Goal: Task Accomplishment & Management: Manage account settings

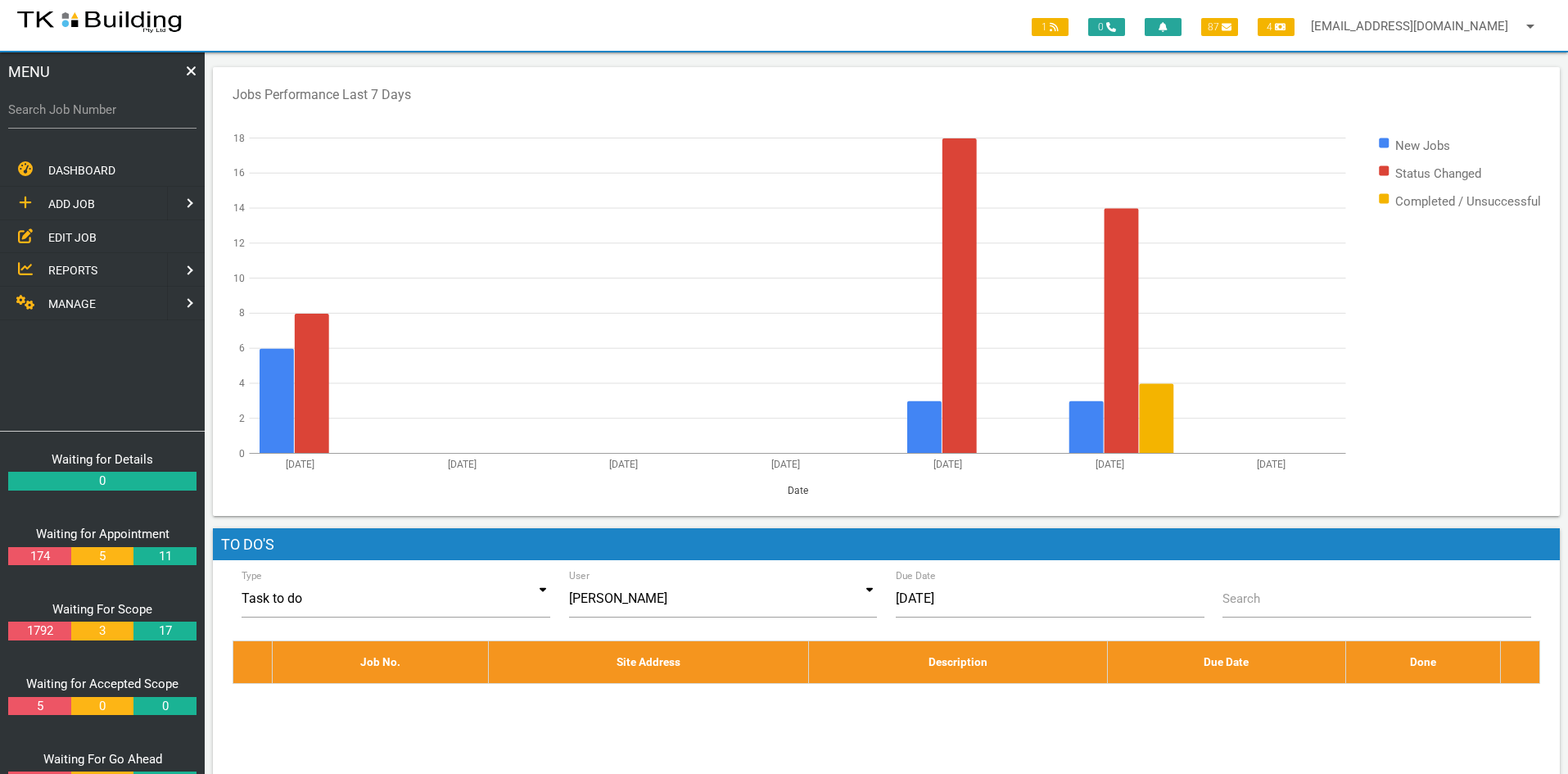
click at [57, 233] on span "EDIT JOB" at bounding box center [73, 236] width 48 height 13
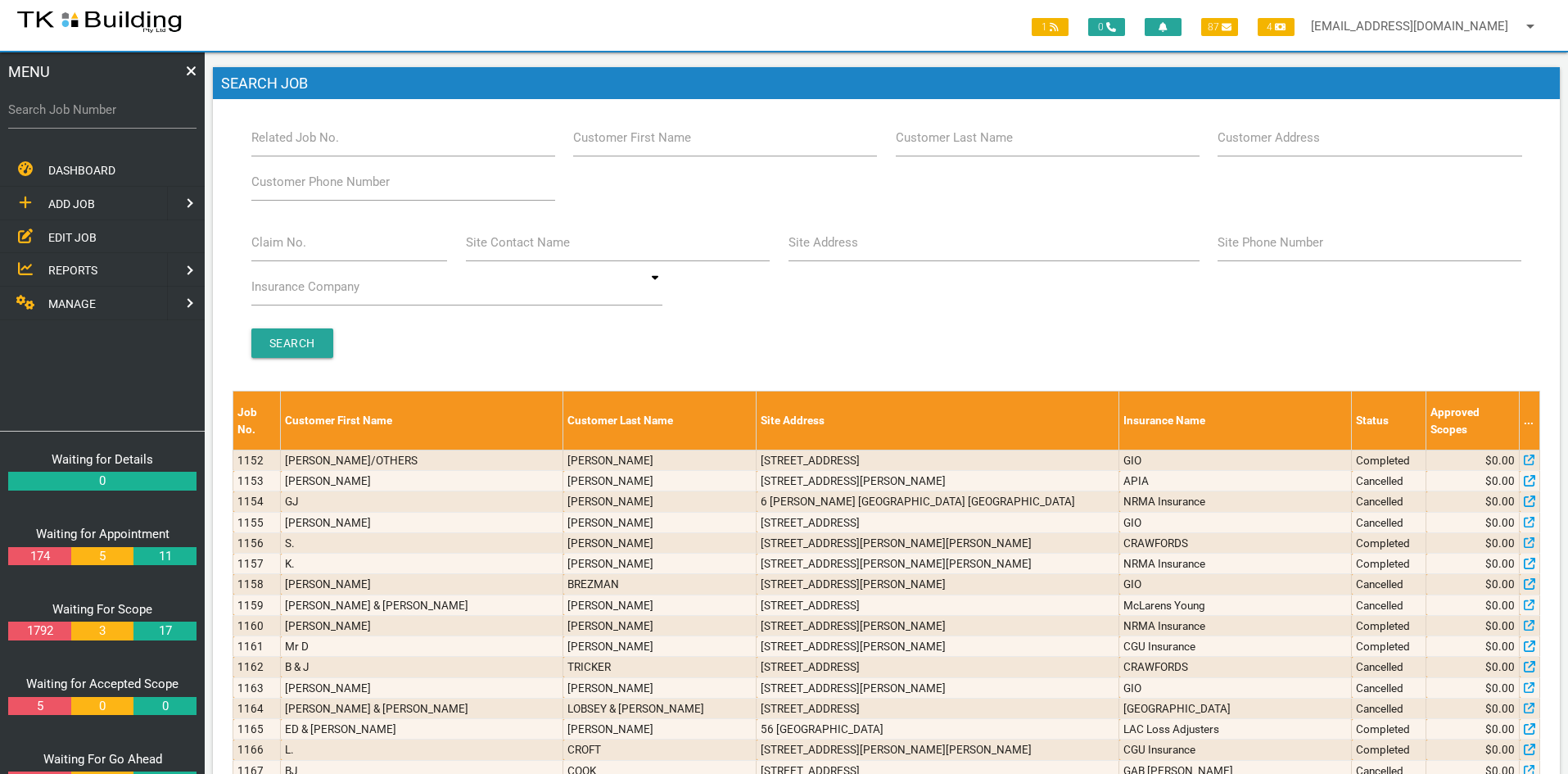
click at [60, 235] on span "EDIT JOB" at bounding box center [73, 236] width 48 height 13
click at [373, 145] on input "Related Job No." at bounding box center [403, 137] width 303 height 38
type input "27936"
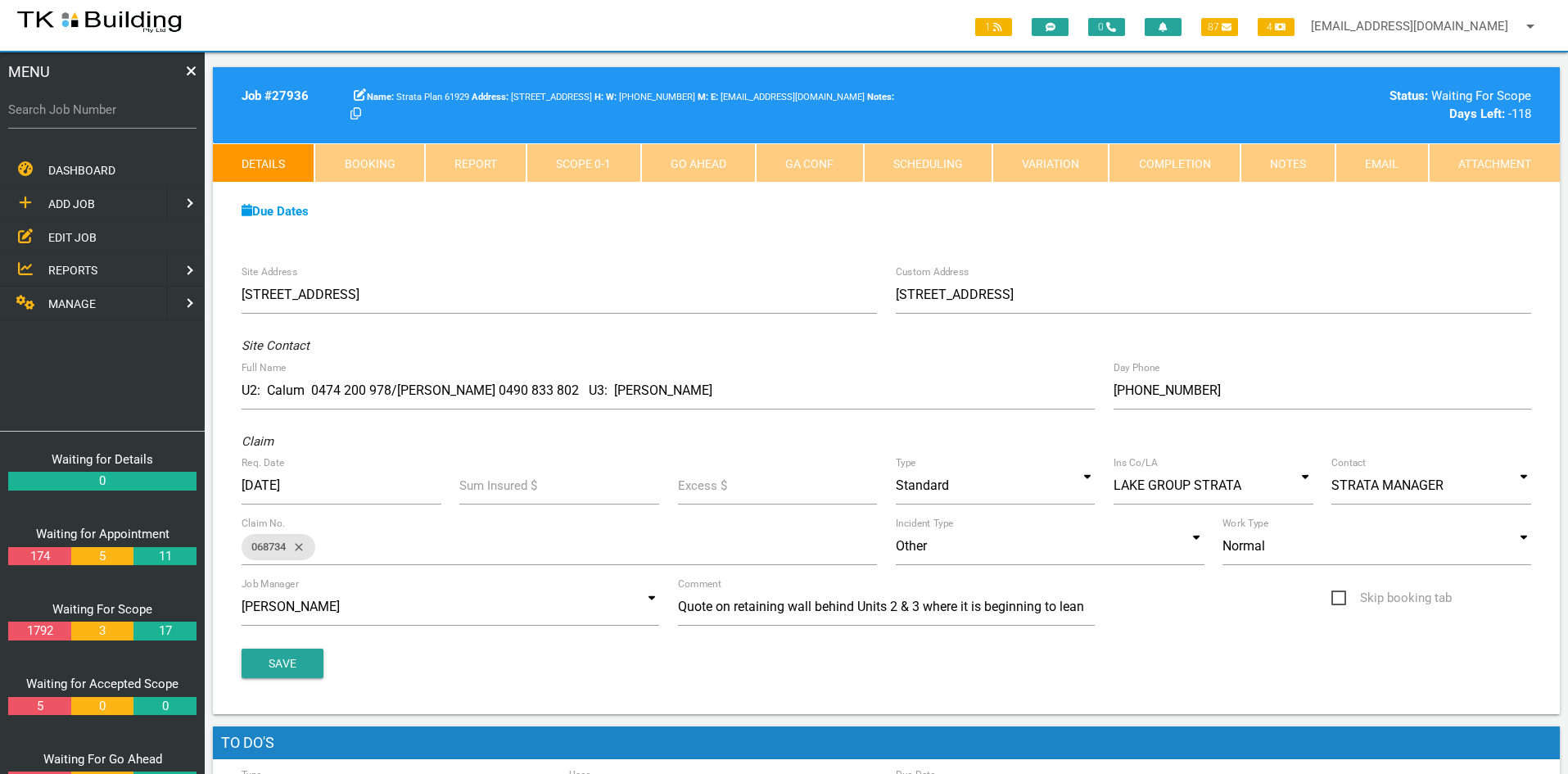
click at [625, 231] on div "Due Dates Waiting for Appointment From [DATE] To [DATE] Waiting For Scope From …" at bounding box center [886, 219] width 1346 height 75
click at [1298, 159] on link "Notes" at bounding box center [1288, 163] width 95 height 40
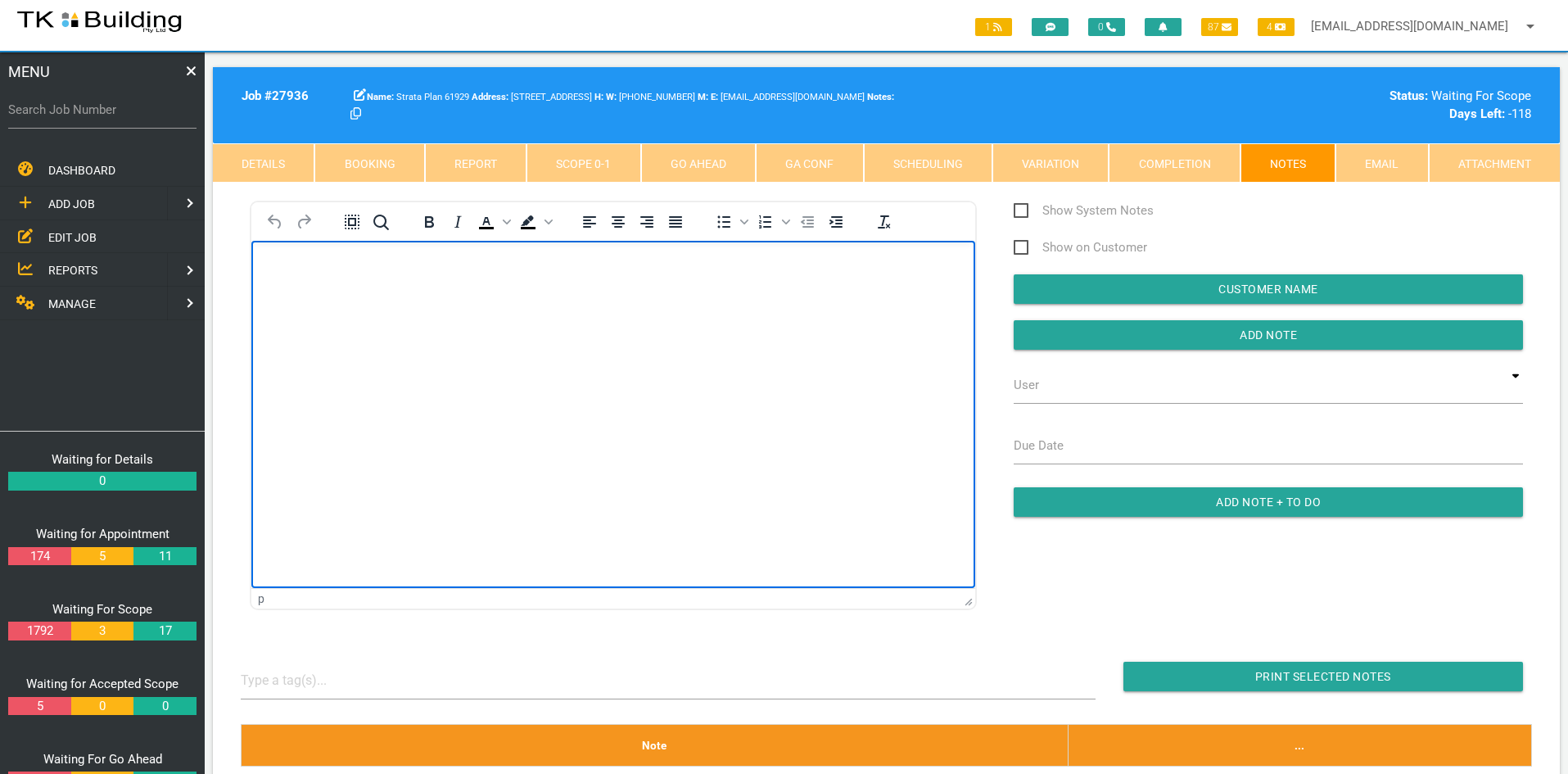
click at [568, 315] on html at bounding box center [613, 277] width 723 height 75
click at [667, 437] on body "This is a retaining wall quote TK Building is not quoting retaining walls anymo…" at bounding box center [613, 356] width 723 height 189
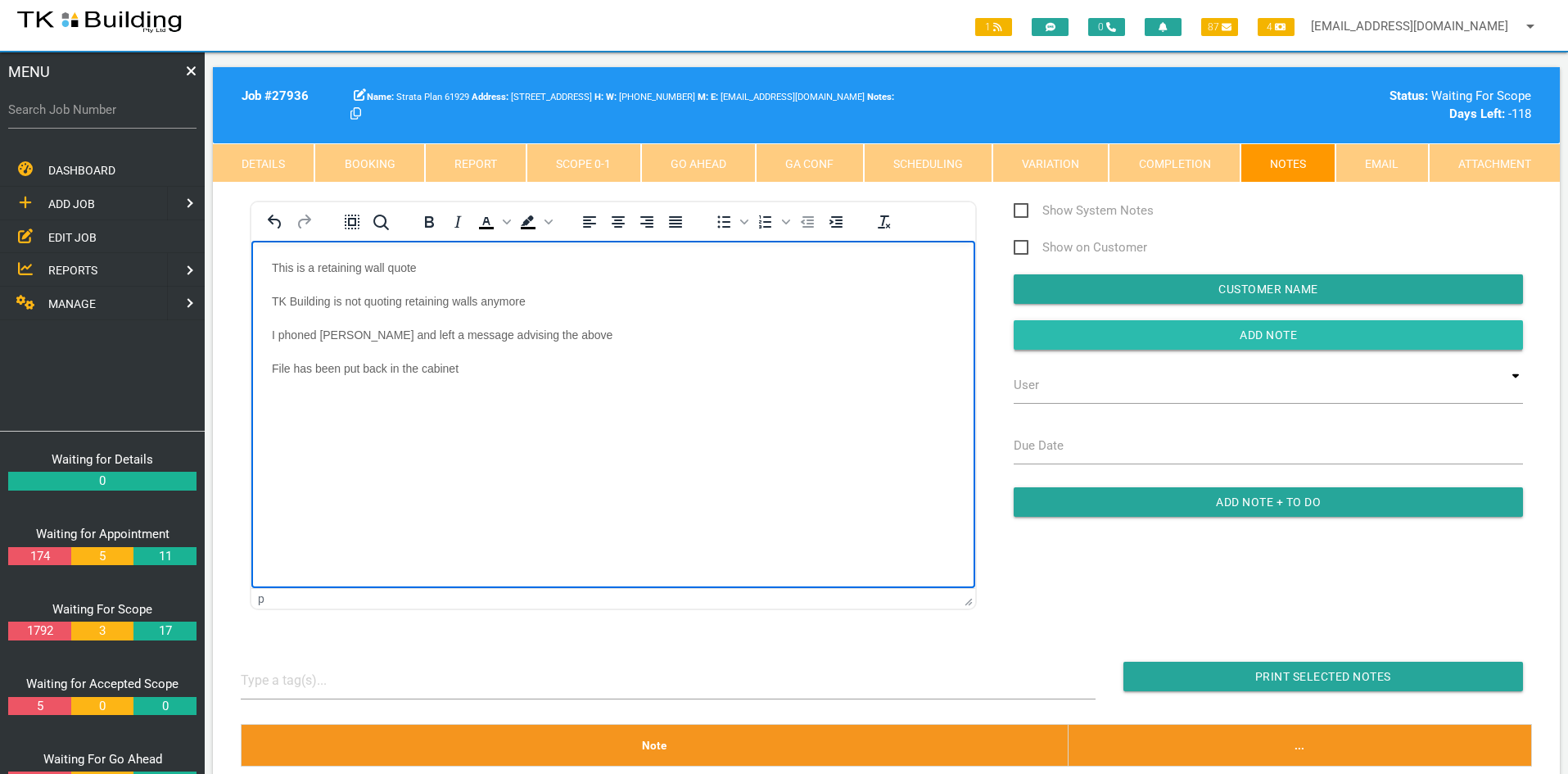
click at [1274, 335] on input "Add Note" at bounding box center [1267, 335] width 509 height 30
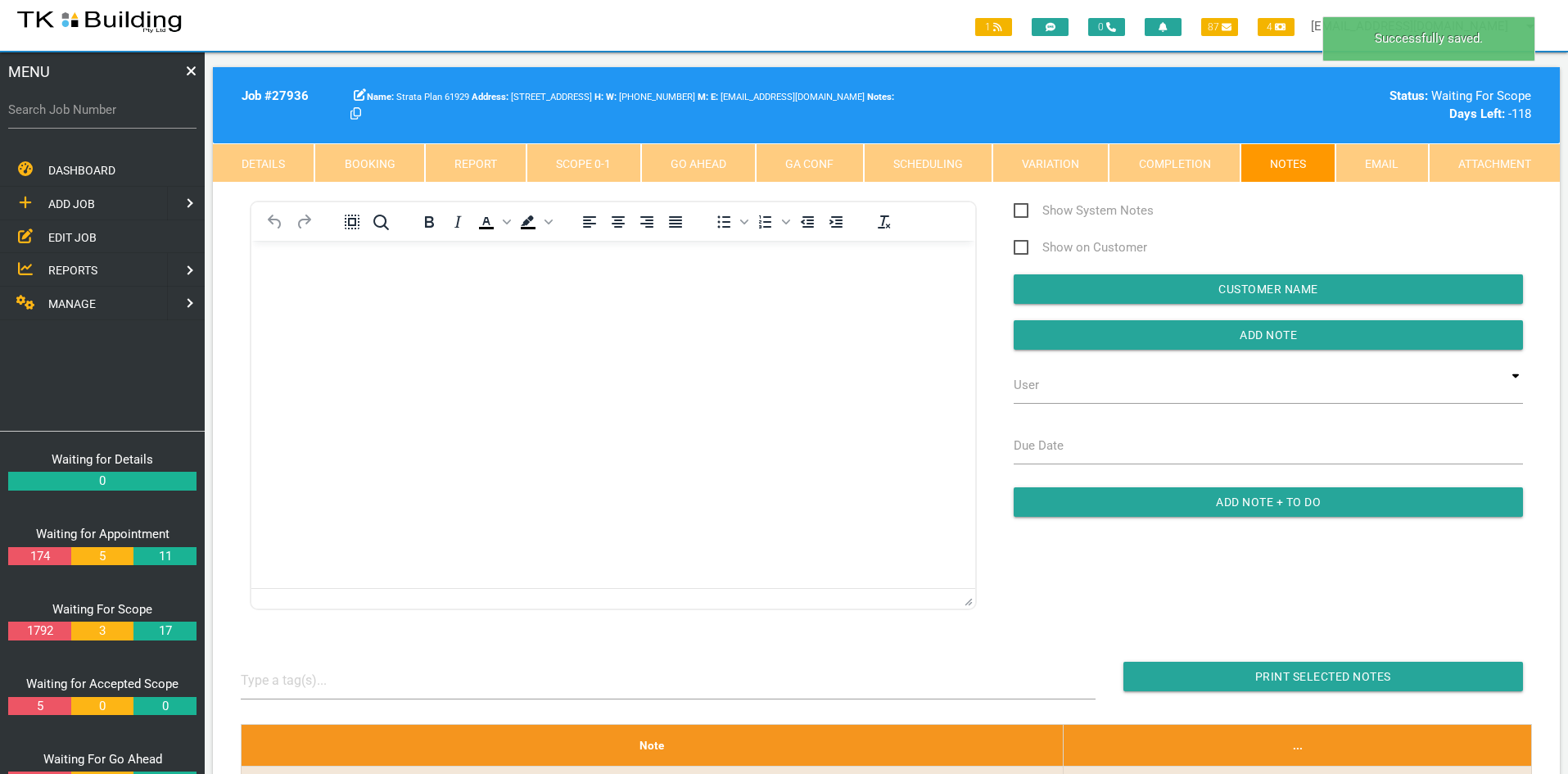
click at [664, 315] on html at bounding box center [613, 277] width 723 height 75
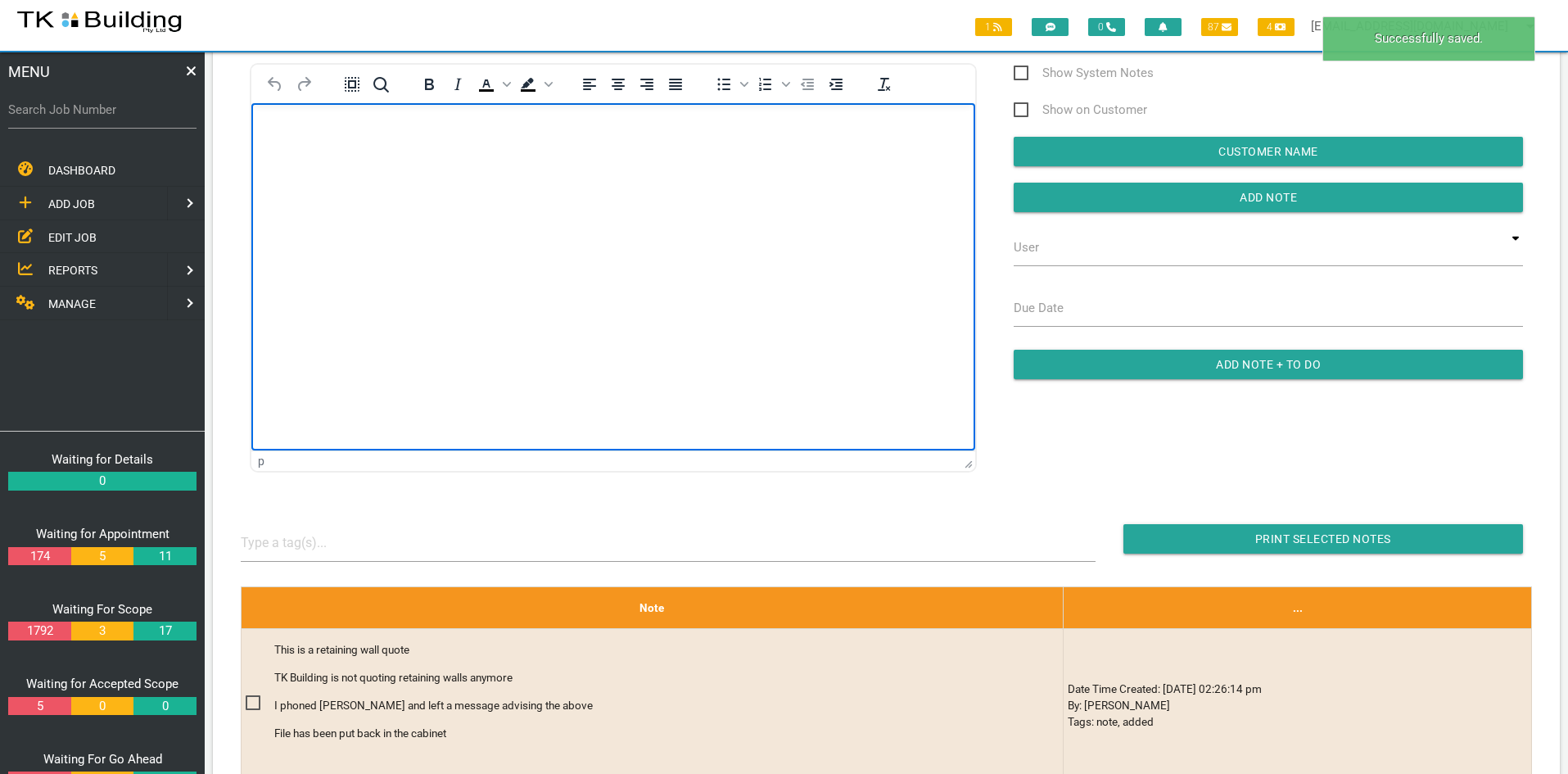
scroll to position [163, 0]
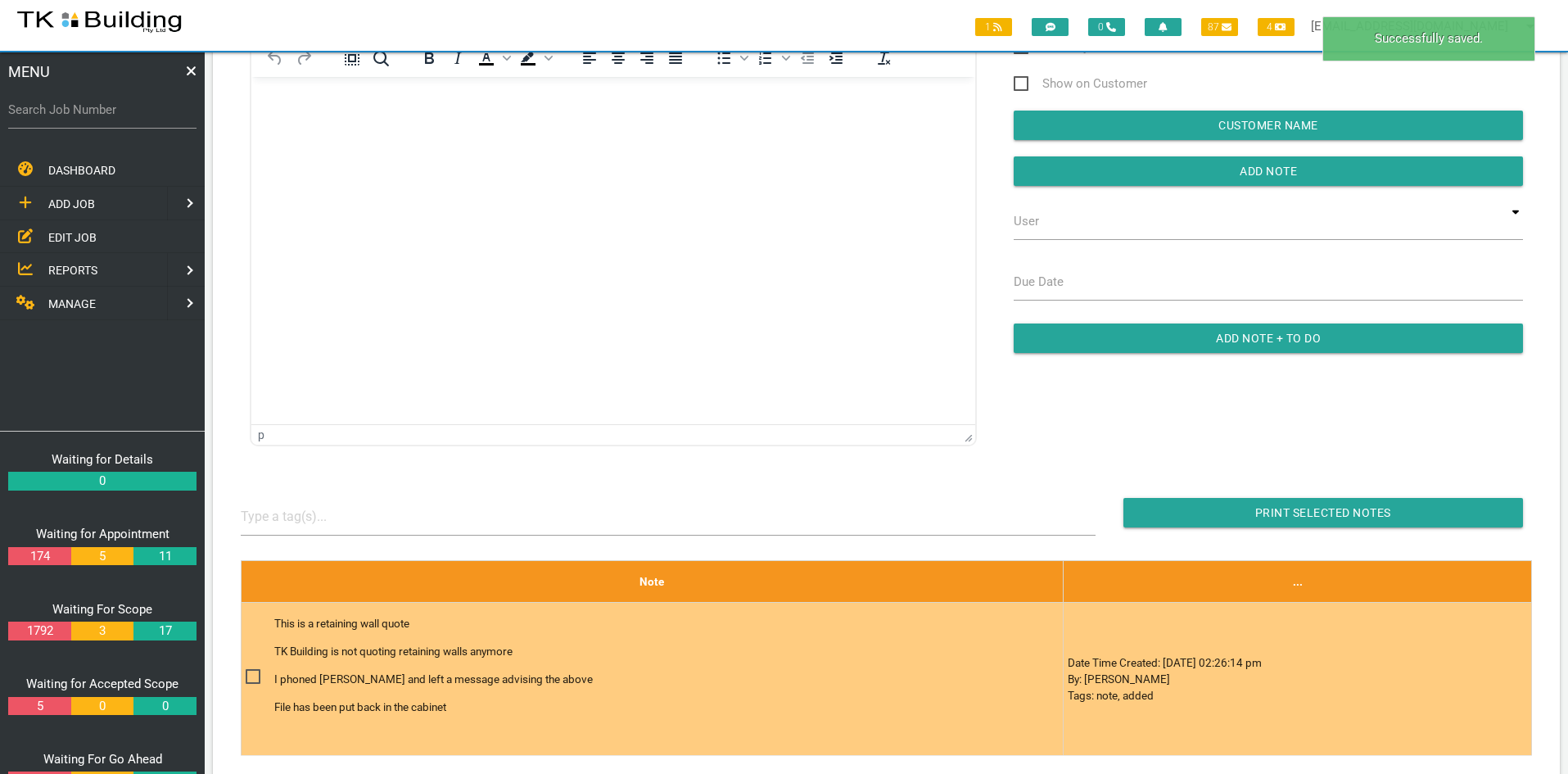
click at [254, 675] on span at bounding box center [260, 676] width 29 height 21
click at [254, 675] on input "checkbox" at bounding box center [251, 672] width 11 height 11
checkbox input "true"
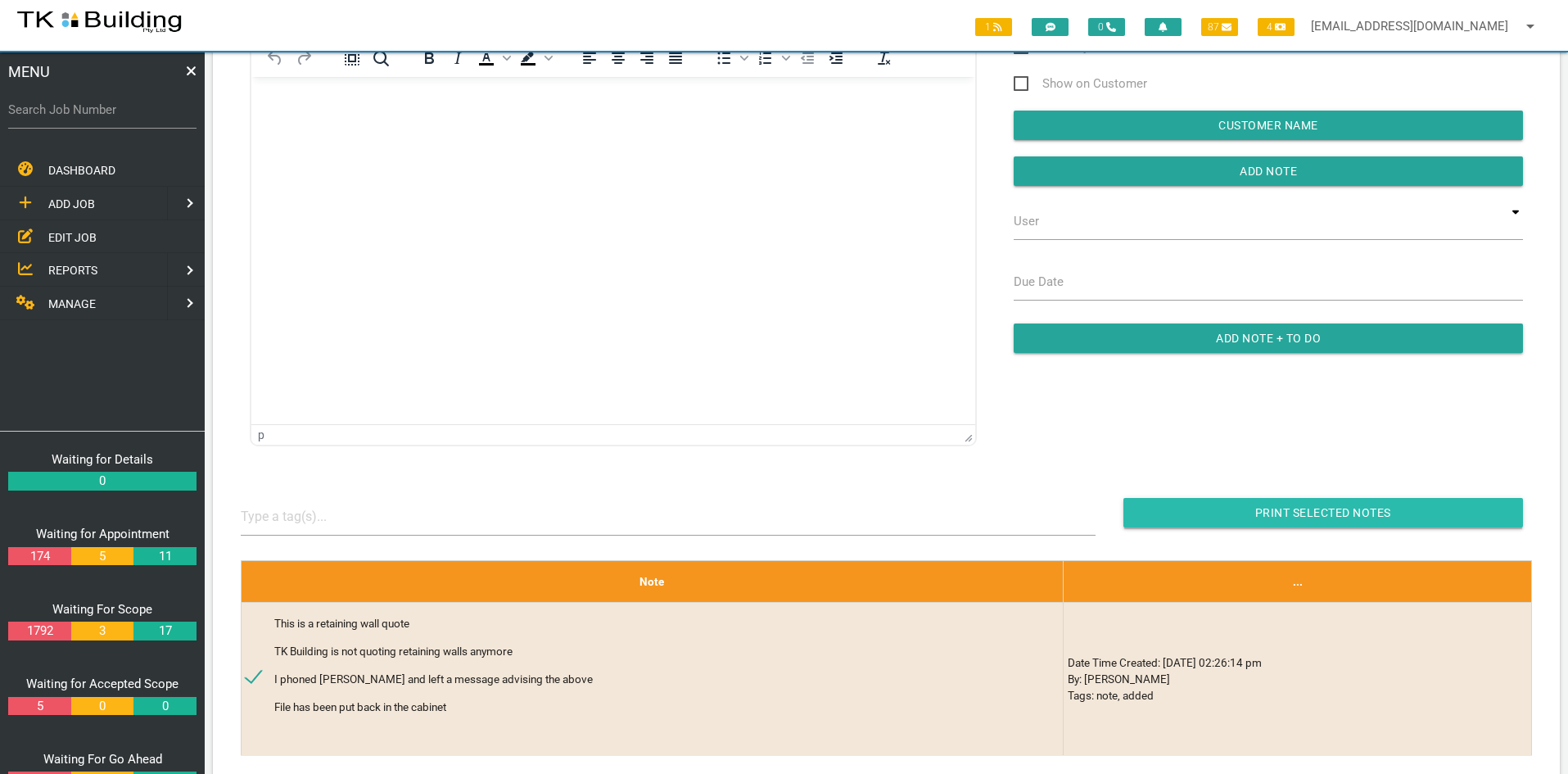
click at [1289, 510] on input "button" at bounding box center [1322, 513] width 399 height 30
click at [62, 233] on span "EDIT JOB" at bounding box center [73, 236] width 48 height 13
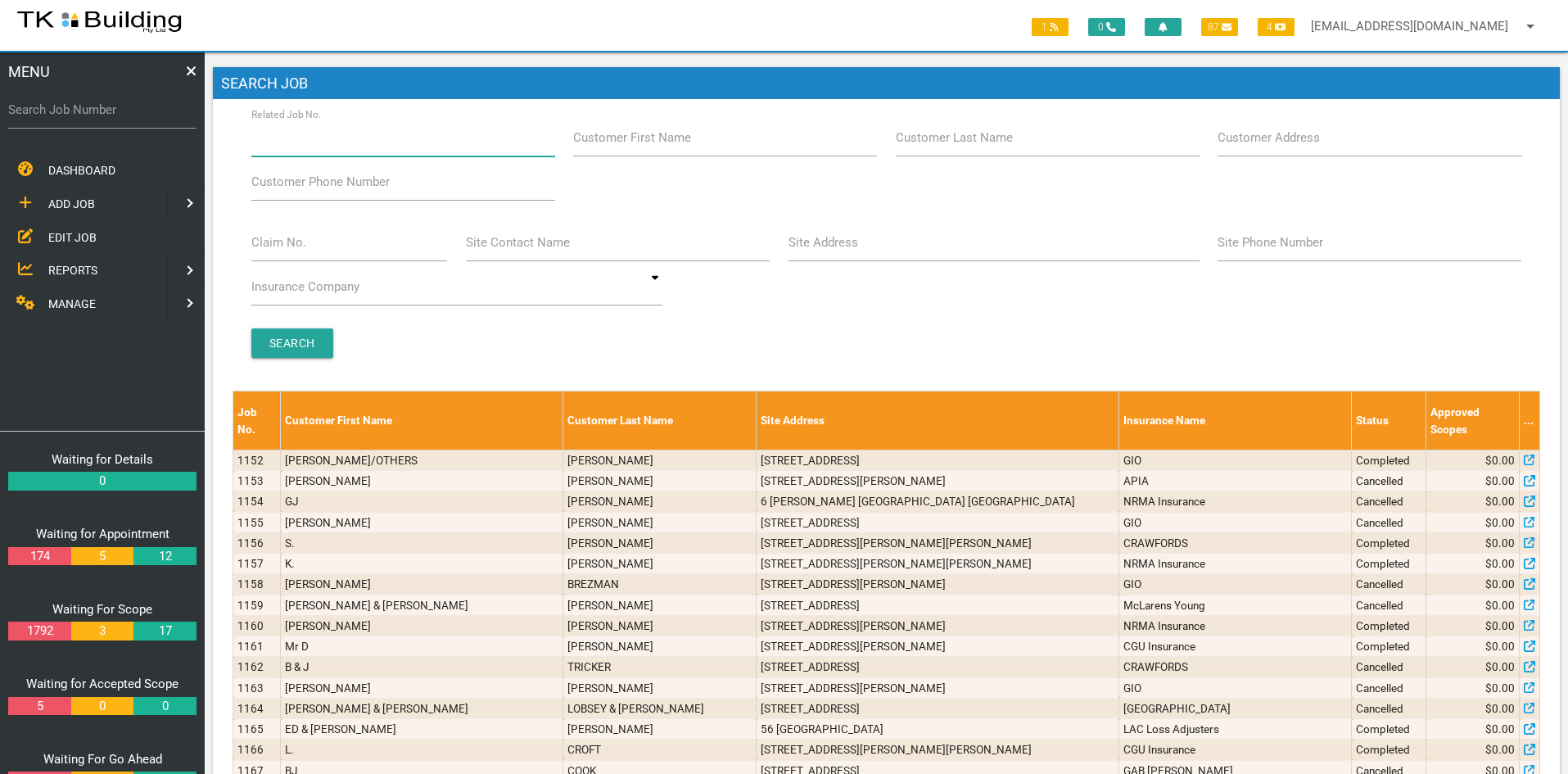
click at [366, 145] on input "Related Job No." at bounding box center [403, 137] width 303 height 38
type input "28123"
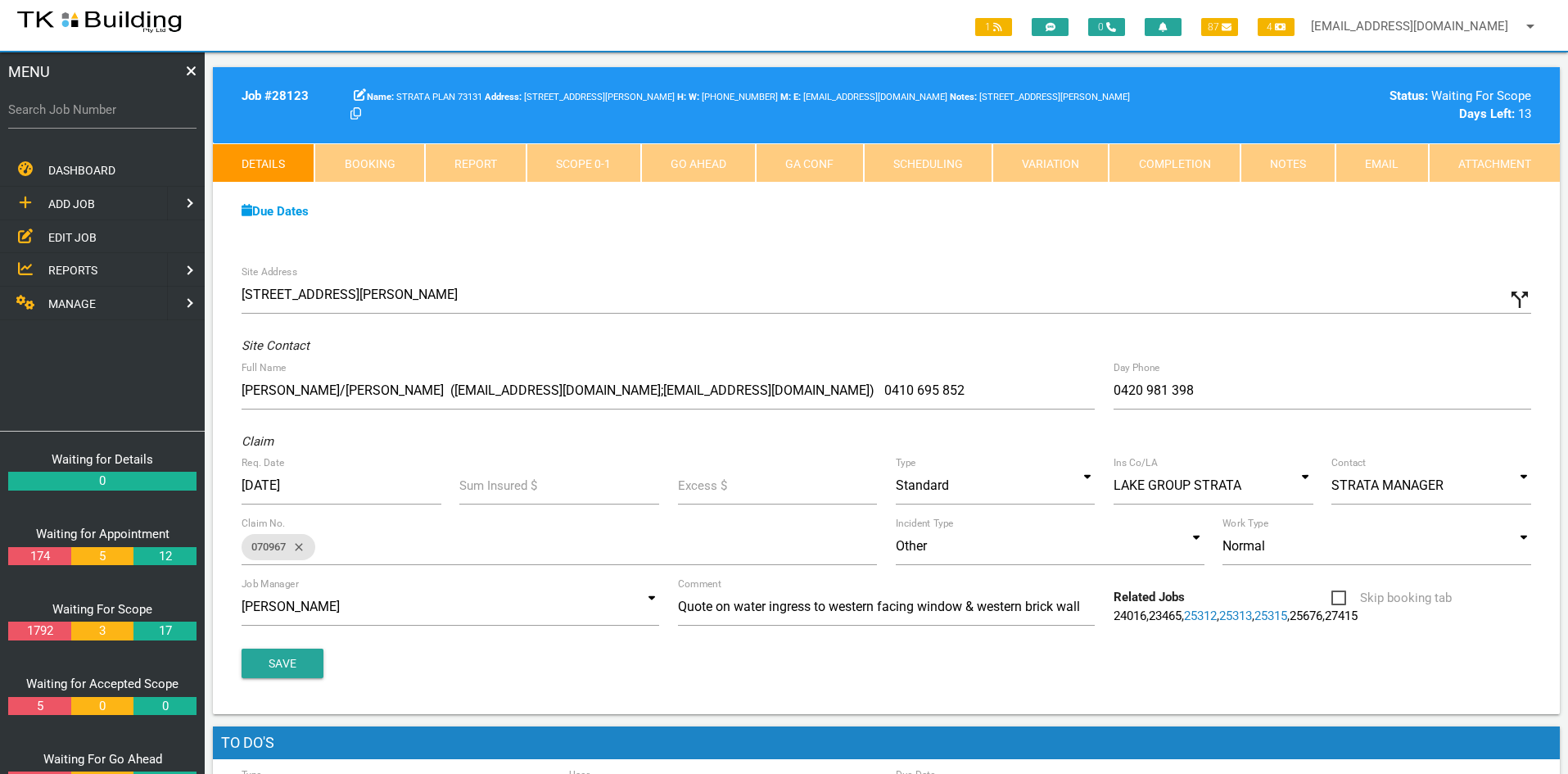
click at [831, 239] on div "Due Dates Waiting for Appointment From [DATE] To [DATE] Waiting For Scope From …" at bounding box center [886, 219] width 1346 height 75
click at [1280, 166] on link "Notes" at bounding box center [1288, 163] width 95 height 40
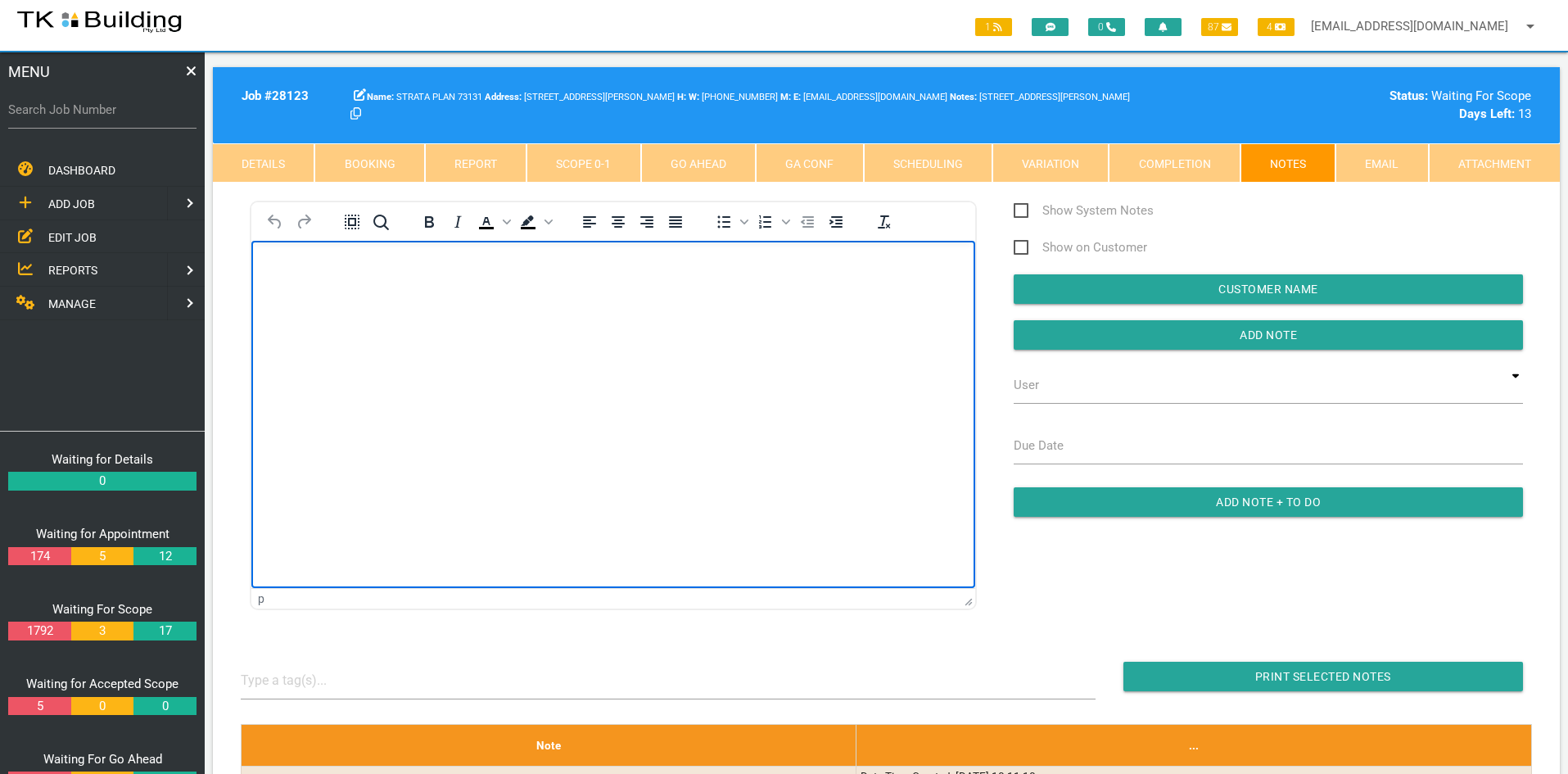
click at [534, 315] on html at bounding box center [613, 277] width 723 height 75
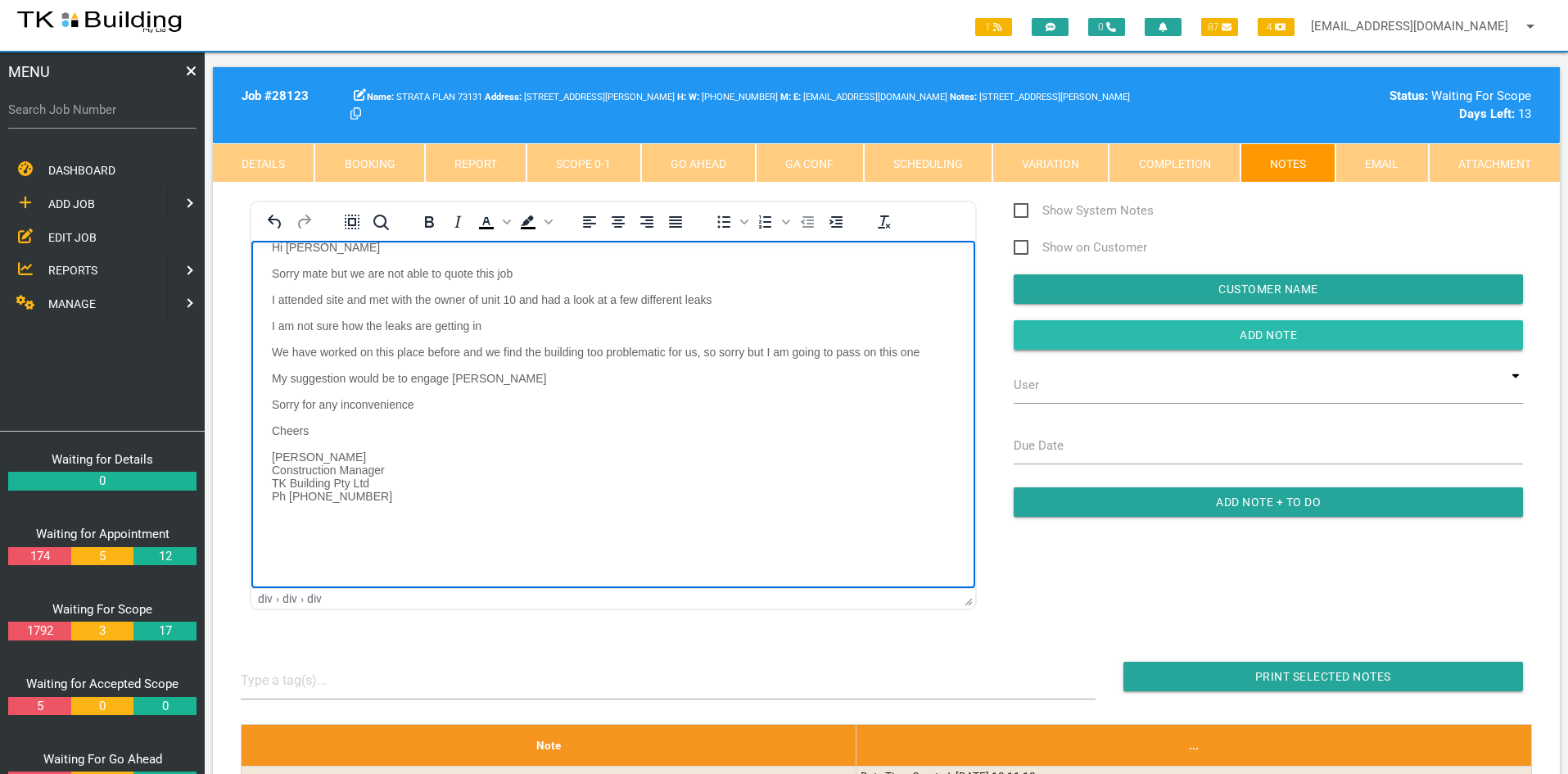
click at [1285, 330] on input "Add Note" at bounding box center [1267, 335] width 509 height 30
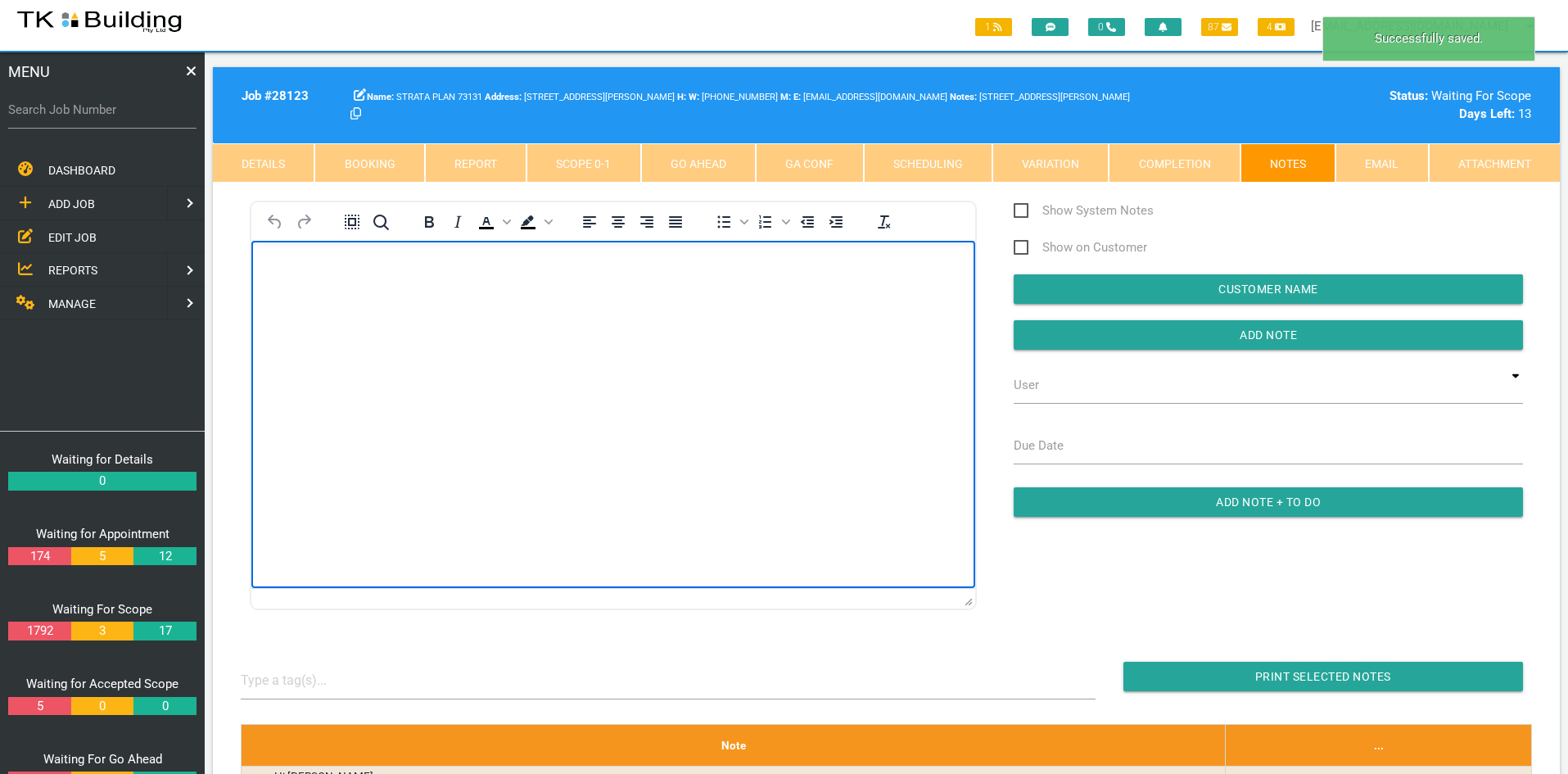
click at [682, 315] on html at bounding box center [613, 277] width 723 height 75
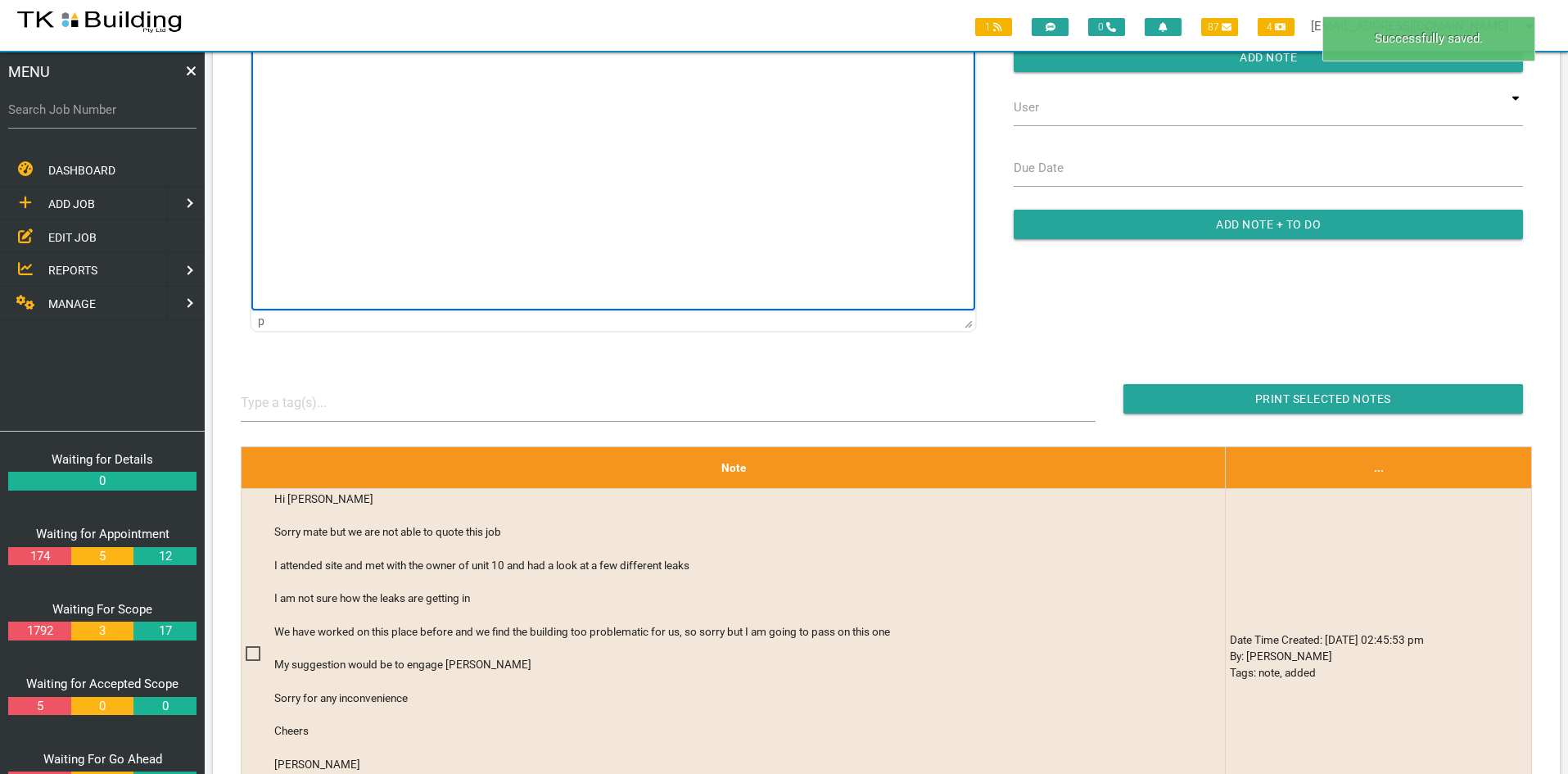
scroll to position [163, 0]
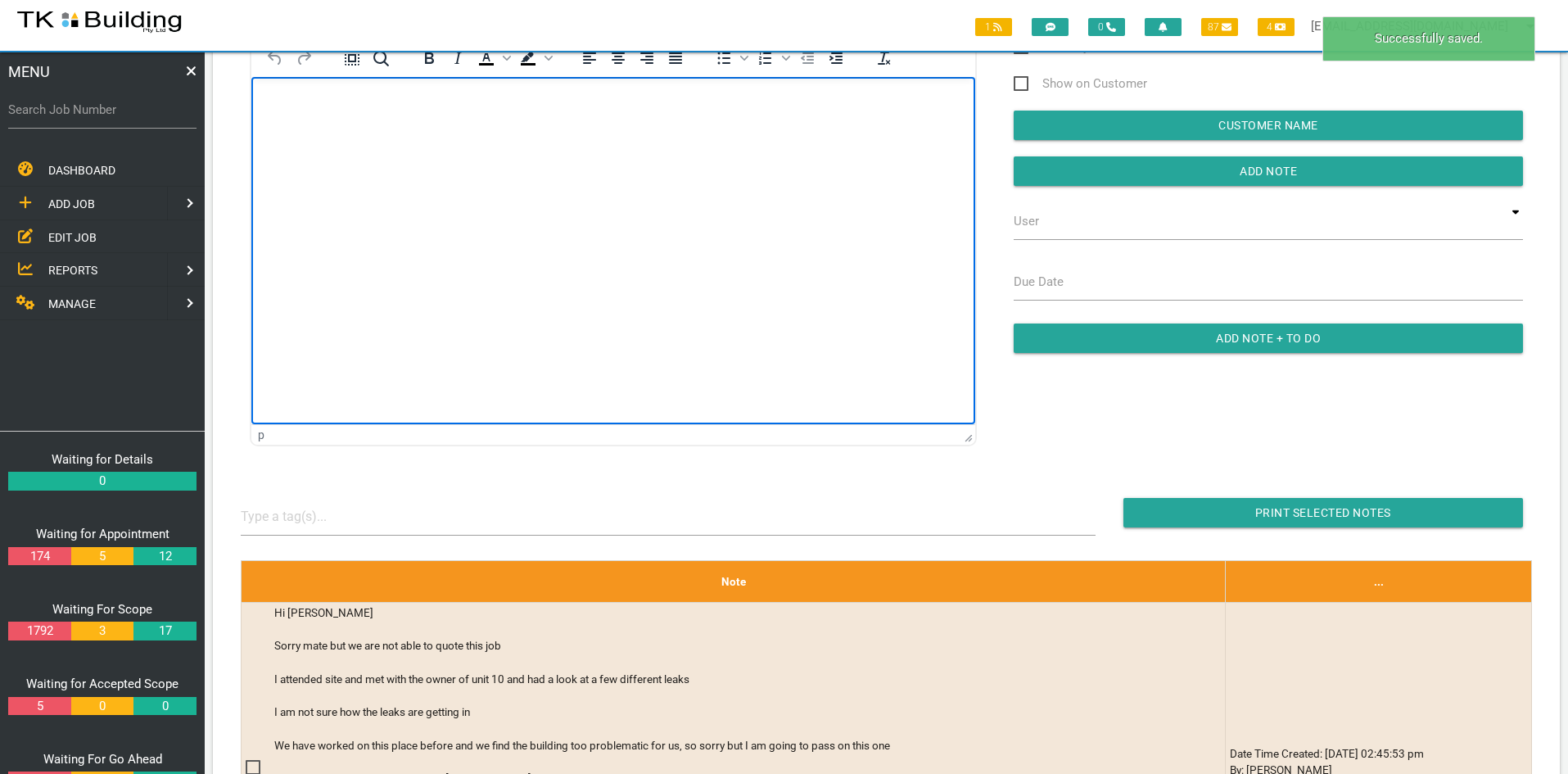
click at [523, 152] on html at bounding box center [613, 114] width 723 height 75
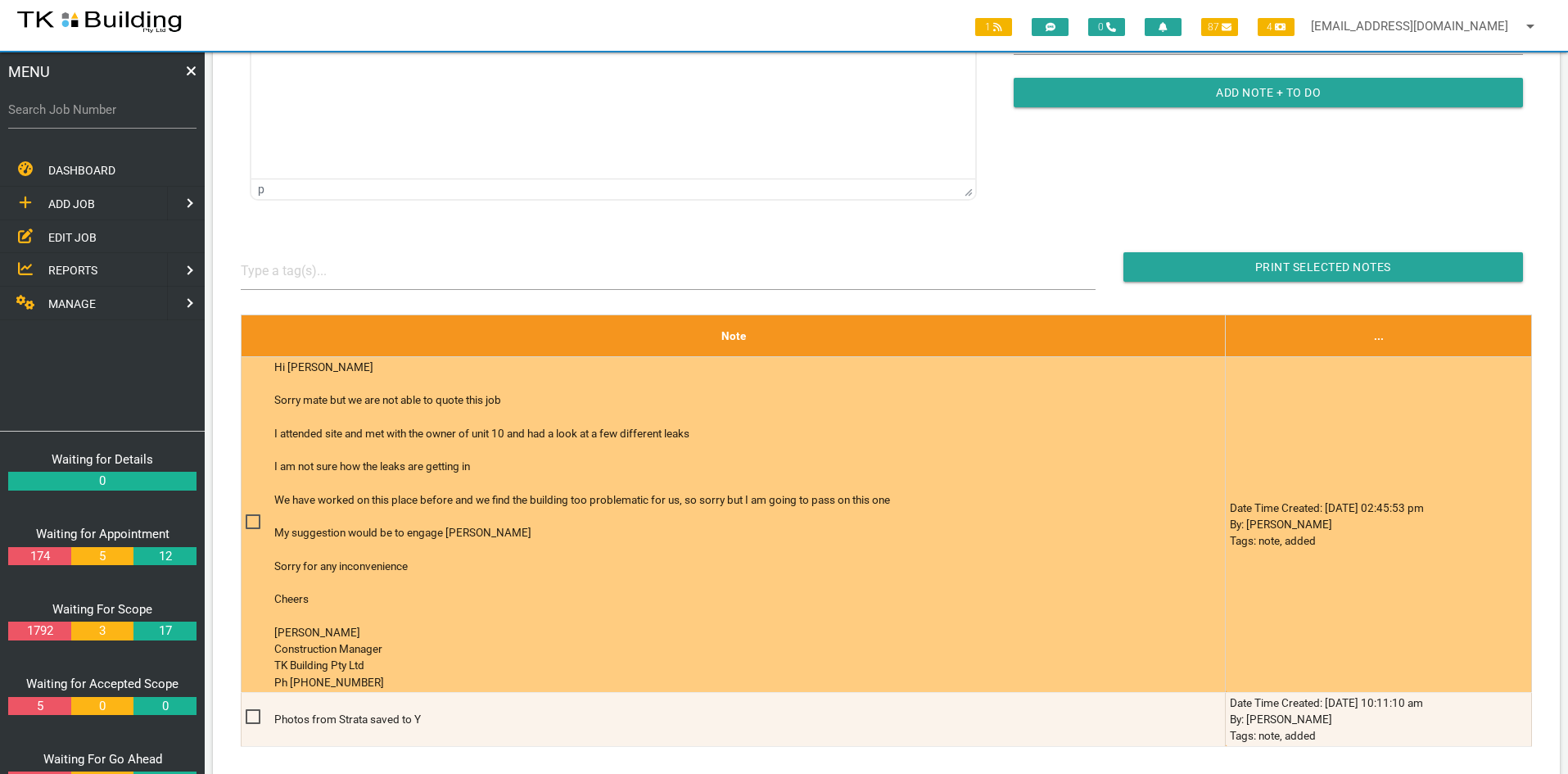
click at [258, 524] on span at bounding box center [260, 522] width 29 height 21
click at [256, 523] on input "checkbox" at bounding box center [251, 517] width 11 height 11
checkbox input "true"
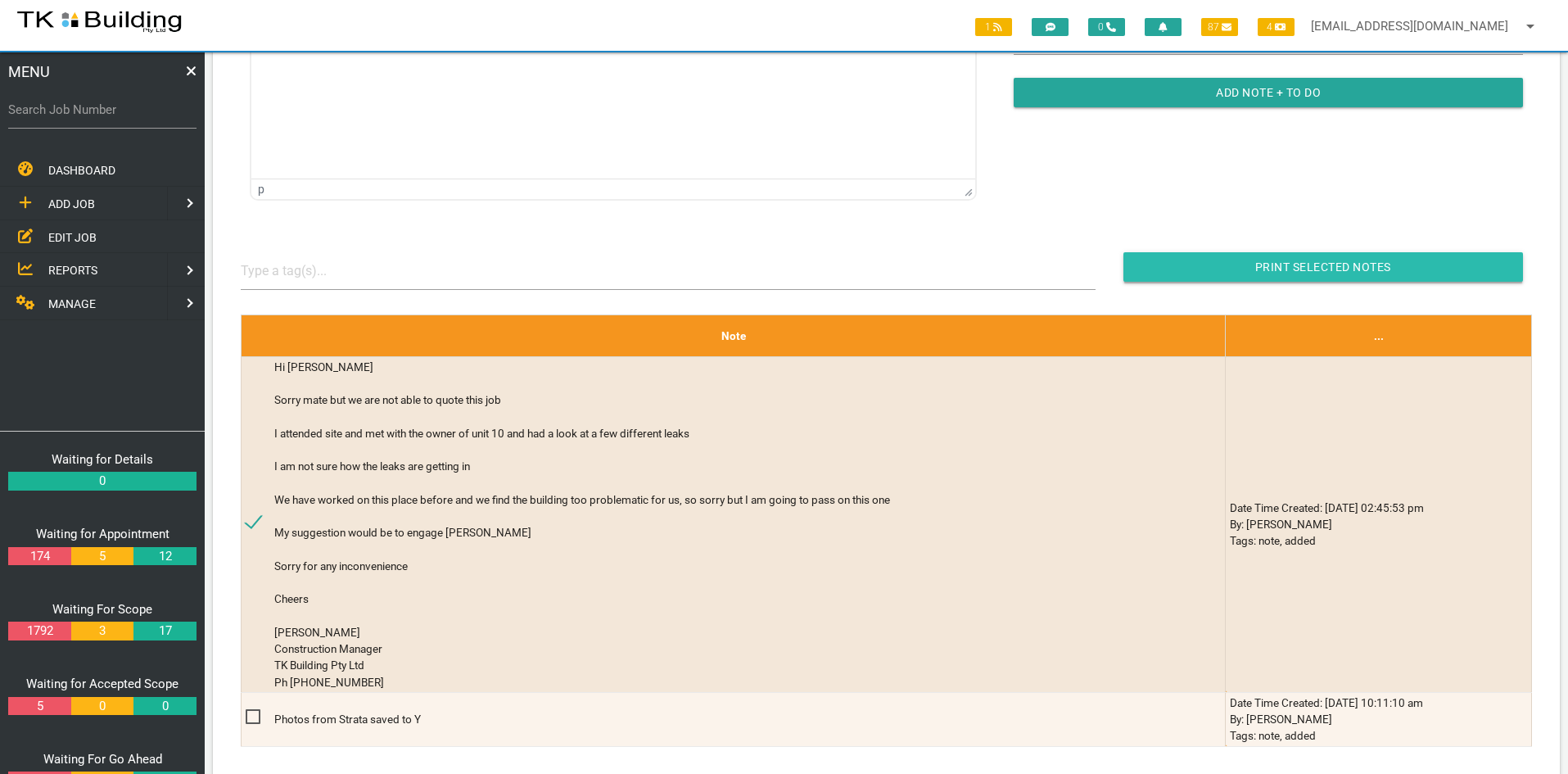
click at [1290, 267] on input "button" at bounding box center [1322, 267] width 399 height 30
